Goal: Find contact information: Find contact information

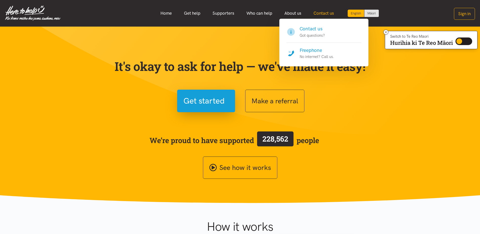
click at [322, 12] on link "Contact us" at bounding box center [324, 13] width 33 height 11
click at [326, 12] on link "Contact us" at bounding box center [324, 13] width 33 height 11
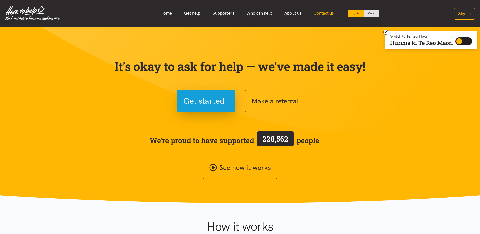
click at [326, 12] on link "Contact us" at bounding box center [324, 13] width 33 height 11
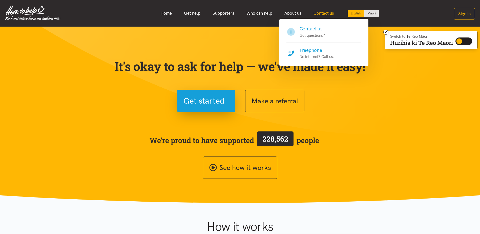
click at [324, 13] on link "Contact us" at bounding box center [324, 13] width 33 height 11
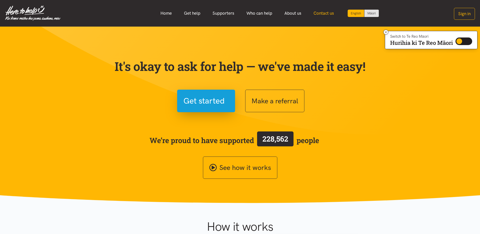
click at [324, 13] on link "Contact us" at bounding box center [324, 13] width 33 height 11
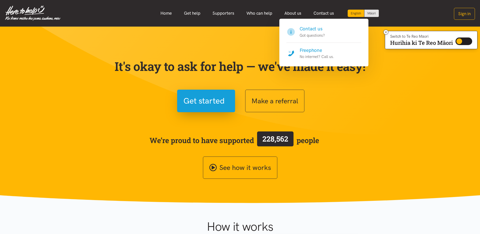
click at [316, 53] on h4 "Freephone" at bounding box center [317, 50] width 35 height 7
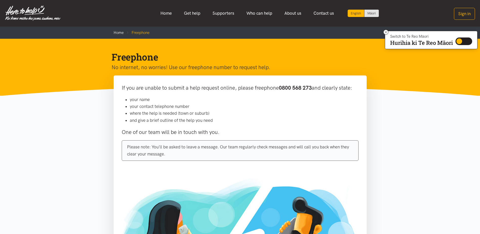
click at [19, 10] on img at bounding box center [32, 13] width 55 height 15
